Goal: Task Accomplishment & Management: Use online tool/utility

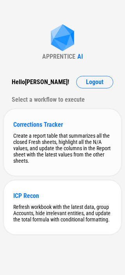
click at [65, 137] on div "Create a report table that summarizes all the closed Fresh sheets, highlight al…" at bounding box center [62, 148] width 99 height 31
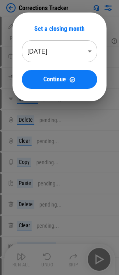
click at [95, 51] on body "Corrections Tracker Modify Conditional Format pending... Rename Sheet pending..…" at bounding box center [59, 137] width 119 height 275
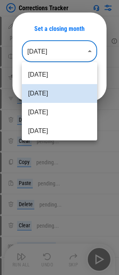
click at [88, 53] on div at bounding box center [59, 137] width 119 height 275
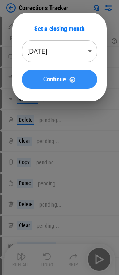
click at [49, 79] on span "Continue" at bounding box center [54, 79] width 23 height 6
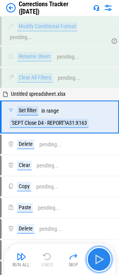
click at [102, 257] on img "button" at bounding box center [99, 259] width 13 height 13
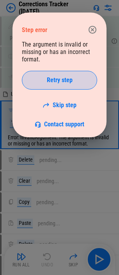
click at [60, 79] on span "Retry step" at bounding box center [60, 80] width 26 height 6
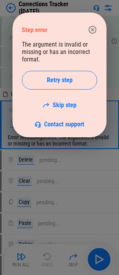
click at [96, 31] on icon "button" at bounding box center [93, 30] width 8 height 8
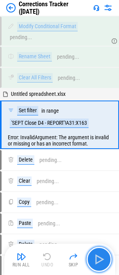
click at [102, 262] on img "button" at bounding box center [99, 259] width 13 height 13
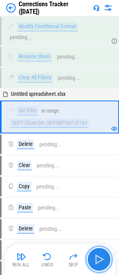
click at [102, 262] on img "button" at bounding box center [99, 259] width 13 height 13
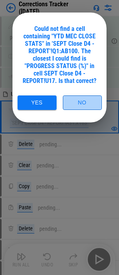
click at [91, 101] on button "No" at bounding box center [82, 102] width 39 height 14
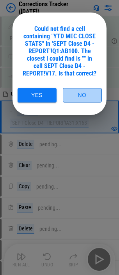
click at [88, 94] on button "No" at bounding box center [82, 95] width 39 height 14
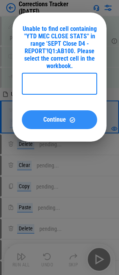
click at [70, 115] on button "Continue" at bounding box center [60, 119] width 76 height 19
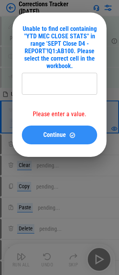
click at [51, 137] on span "Continue" at bounding box center [54, 135] width 23 height 6
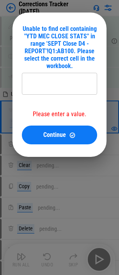
click at [51, 81] on input "text" at bounding box center [60, 84] width 76 height 22
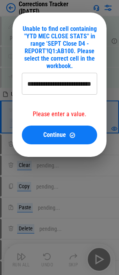
type input "**********"
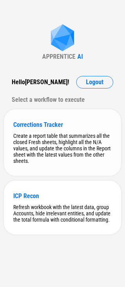
click at [51, 146] on div "Create a report table that summarizes all the closed Fresh sheets, highlight al…" at bounding box center [62, 148] width 99 height 31
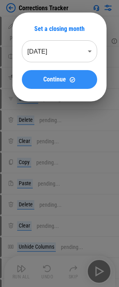
click at [53, 80] on span "Continue" at bounding box center [54, 79] width 23 height 6
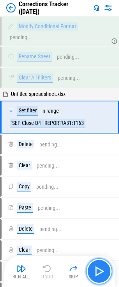
click at [99, 274] on img "button" at bounding box center [99, 271] width 13 height 13
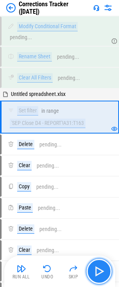
click at [100, 271] on img "button" at bounding box center [99, 271] width 13 height 13
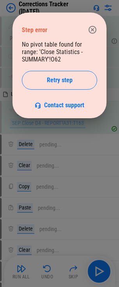
click at [93, 31] on icon "button" at bounding box center [93, 30] width 8 height 8
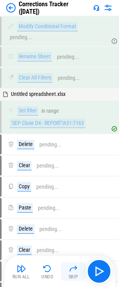
click at [74, 273] on img "button" at bounding box center [73, 268] width 9 height 9
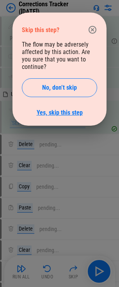
click at [47, 110] on link "Yes, skip this step" at bounding box center [60, 112] width 46 height 7
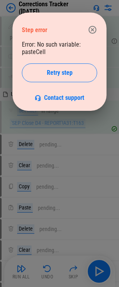
click at [94, 31] on icon "button" at bounding box center [93, 30] width 8 height 8
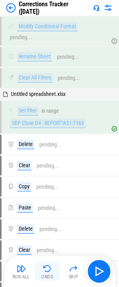
click at [47, 271] on img "button" at bounding box center [47, 268] width 9 height 9
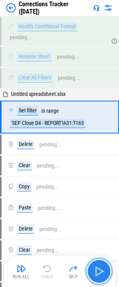
click at [104, 274] on img "button" at bounding box center [99, 271] width 13 height 13
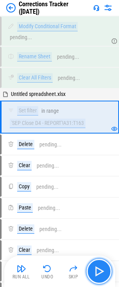
click at [102, 271] on img "button" at bounding box center [99, 271] width 13 height 13
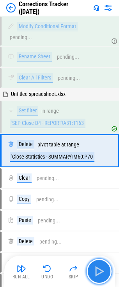
click at [102, 271] on img "button" at bounding box center [99, 271] width 13 height 13
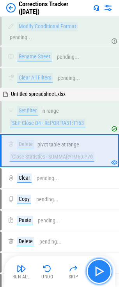
click at [102, 271] on img "button" at bounding box center [99, 271] width 13 height 13
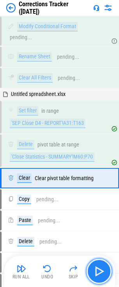
click at [102, 271] on img "button" at bounding box center [99, 271] width 13 height 13
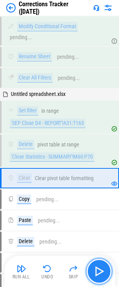
click at [102, 271] on img "button" at bounding box center [99, 271] width 13 height 13
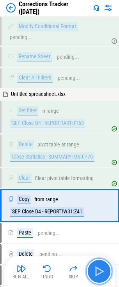
click at [102, 271] on img "button" at bounding box center [99, 271] width 13 height 13
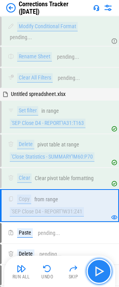
click at [102, 271] on img "button" at bounding box center [99, 271] width 13 height 13
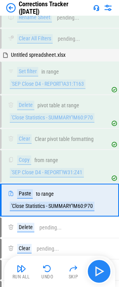
scroll to position [96, 0]
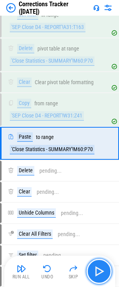
click at [102, 271] on img "button" at bounding box center [99, 271] width 13 height 13
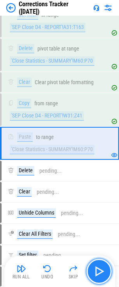
click at [102, 271] on img "button" at bounding box center [99, 271] width 13 height 13
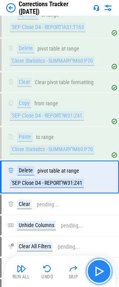
click at [102, 271] on img "button" at bounding box center [99, 271] width 13 height 13
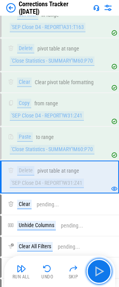
click at [102, 272] on img "button" at bounding box center [99, 271] width 13 height 13
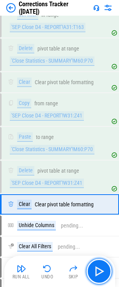
click at [102, 272] on img "button" at bounding box center [99, 271] width 13 height 13
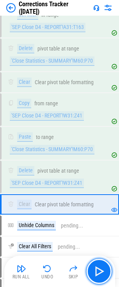
click at [102, 272] on img "button" at bounding box center [99, 271] width 13 height 13
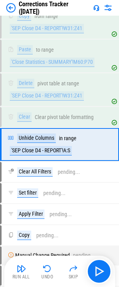
scroll to position [184, 0]
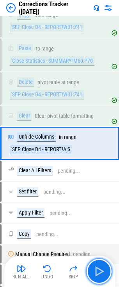
click at [102, 272] on img "button" at bounding box center [99, 271] width 13 height 13
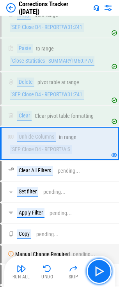
click at [102, 272] on img "button" at bounding box center [99, 271] width 13 height 13
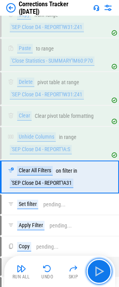
click at [102, 272] on img "button" at bounding box center [99, 271] width 13 height 13
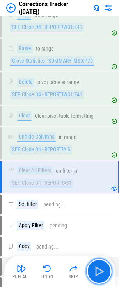
click at [102, 272] on img "button" at bounding box center [99, 271] width 13 height 13
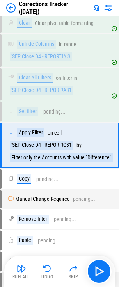
scroll to position [279, 0]
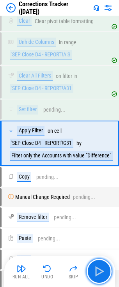
click at [102, 272] on img "button" at bounding box center [99, 271] width 13 height 13
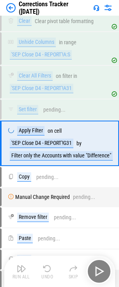
click at [101, 273] on div "Run All Undo Skip" at bounding box center [60, 271] width 103 height 25
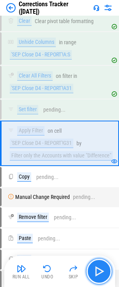
click at [102, 272] on img "button" at bounding box center [99, 271] width 13 height 13
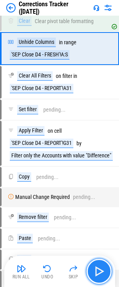
click at [102, 272] on img "button" at bounding box center [99, 271] width 13 height 13
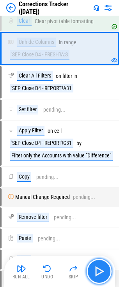
click at [102, 272] on img "button" at bounding box center [99, 271] width 13 height 13
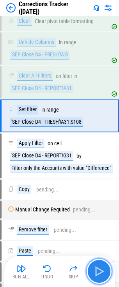
click at [102, 272] on img "button" at bounding box center [99, 271] width 13 height 13
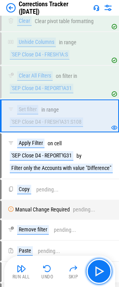
click at [101, 272] on img "button" at bounding box center [99, 271] width 13 height 13
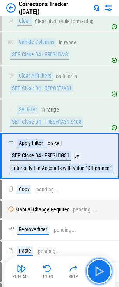
click at [101, 272] on img "button" at bounding box center [99, 271] width 13 height 13
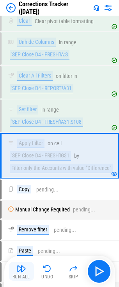
click at [19, 269] on img "button" at bounding box center [21, 268] width 9 height 9
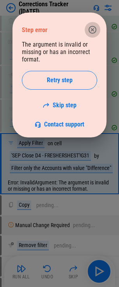
click at [93, 29] on icon "button" at bounding box center [92, 29] width 9 height 9
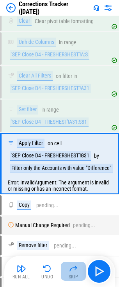
click at [74, 270] on img "button" at bounding box center [73, 268] width 9 height 9
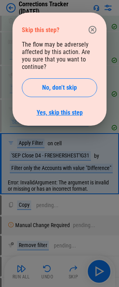
click at [56, 114] on link "Yes, skip this step" at bounding box center [60, 112] width 46 height 7
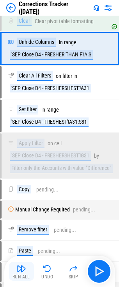
click at [20, 268] on img "button" at bounding box center [21, 268] width 9 height 9
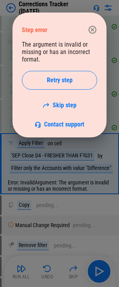
click at [92, 31] on icon "button" at bounding box center [92, 29] width 9 height 9
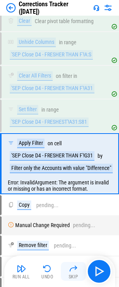
click at [73, 272] on img "button" at bounding box center [73, 268] width 9 height 9
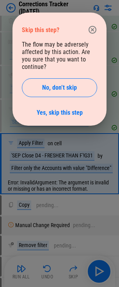
click at [58, 118] on div "Skip this step? The flow may be adversely affected by this action. Are you sure…" at bounding box center [60, 69] width 94 height 113
click at [60, 113] on link "Yes, skip this step" at bounding box center [60, 112] width 46 height 7
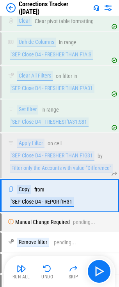
click at [6, 271] on div "Run All Undo Skip" at bounding box center [59, 271] width 111 height 31
click at [18, 274] on div "Run All" at bounding box center [22, 276] width 18 height 5
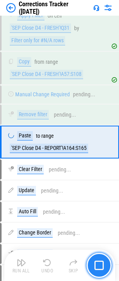
scroll to position [1057, 0]
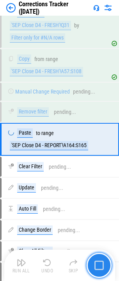
click at [102, 265] on img "button" at bounding box center [99, 265] width 9 height 9
click at [101, 263] on img "button" at bounding box center [99, 265] width 9 height 9
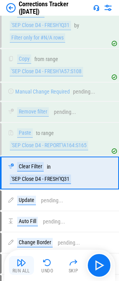
click at [22, 267] on img "button" at bounding box center [21, 262] width 9 height 9
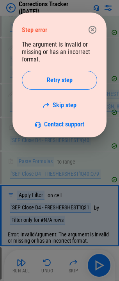
scroll to position [886, 0]
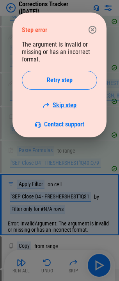
click at [66, 104] on link "Skip step" at bounding box center [60, 104] width 34 height 7
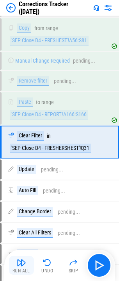
scroll to position [1091, 0]
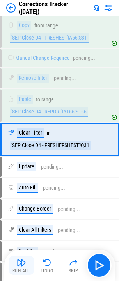
click at [26, 261] on button "Run All" at bounding box center [21, 265] width 25 height 19
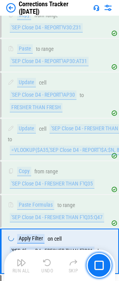
scroll to position [891, 0]
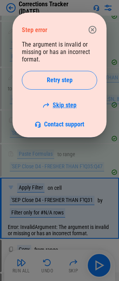
click at [65, 105] on link "Skip step" at bounding box center [60, 104] width 34 height 7
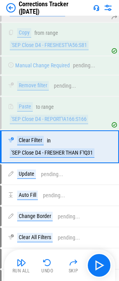
scroll to position [1100, 0]
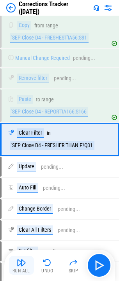
click at [22, 267] on button "Run All" at bounding box center [21, 265] width 25 height 19
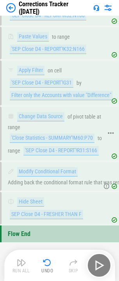
scroll to position [2174, 0]
